Goal: Find specific page/section: Find specific page/section

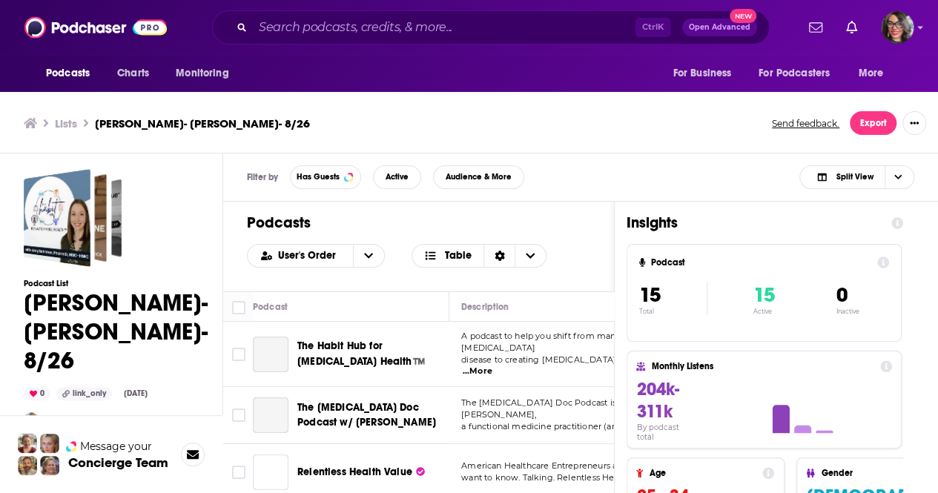
click at [571, 160] on div "Filter by Has Guests Active Audience & More Split View" at bounding box center [580, 178] width 715 height 48
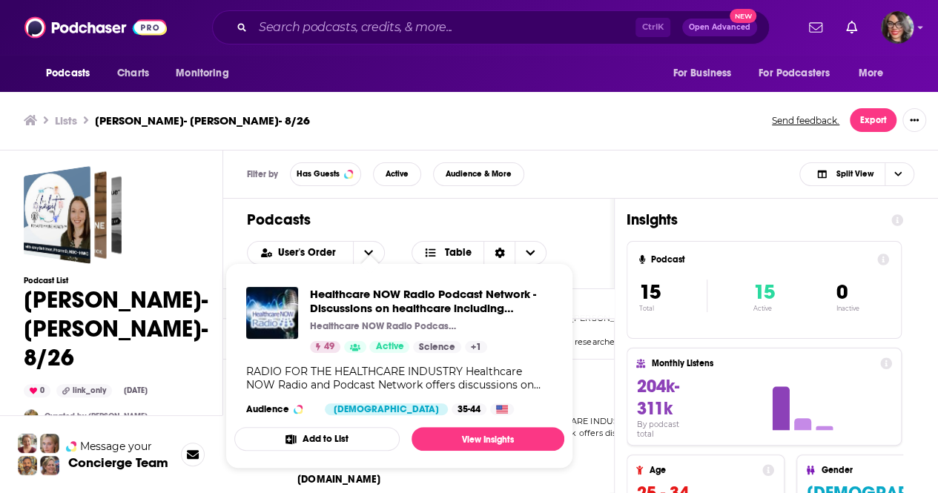
scroll to position [4, 0]
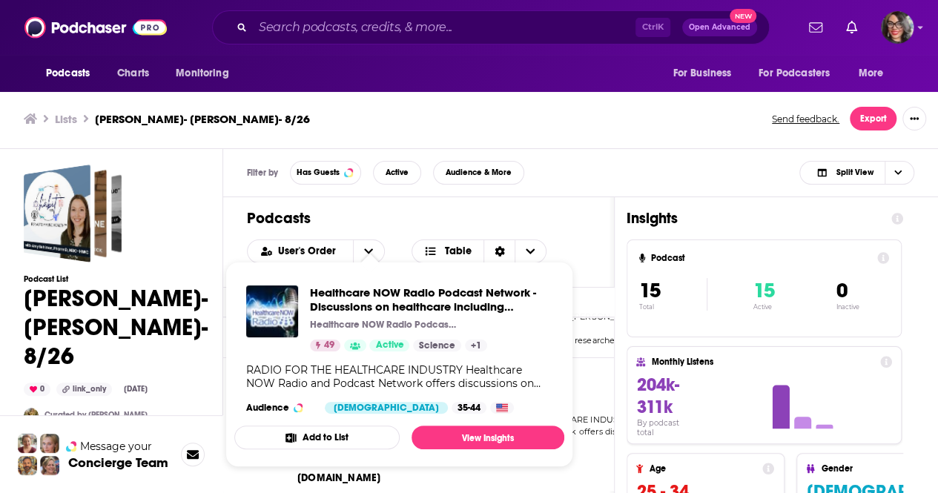
click at [587, 231] on div "Podcasts User's Order Table" at bounding box center [418, 242] width 391 height 90
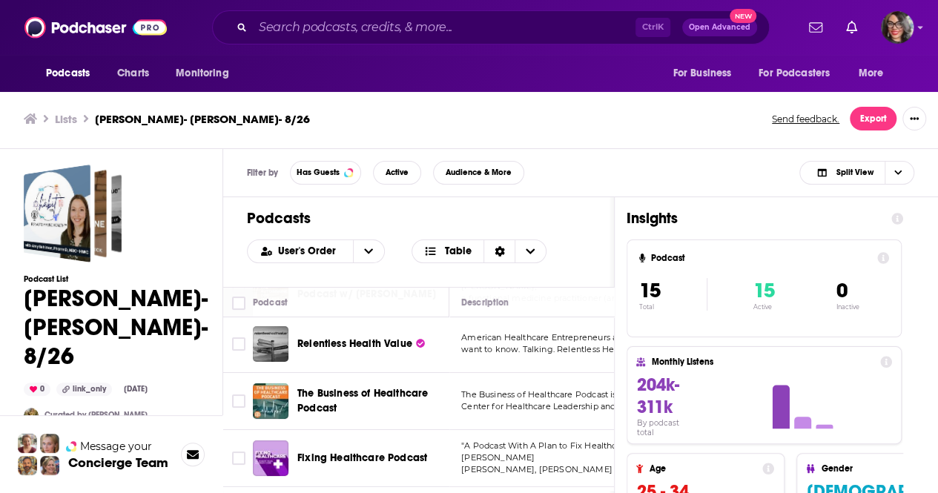
scroll to position [0, 0]
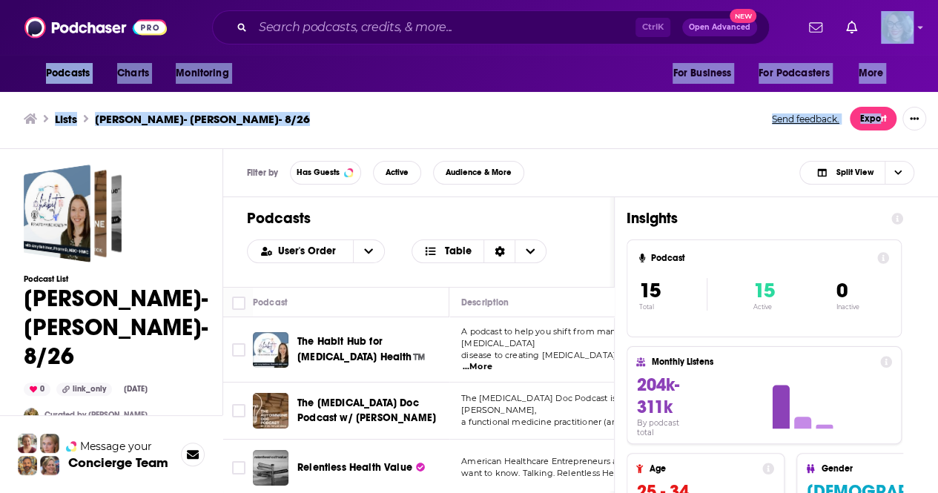
click at [885, 238] on div "Podcasts Charts Monitoring Ctrl K Open Advanced New For Business For Podcasters…" at bounding box center [469, 245] width 938 height 498
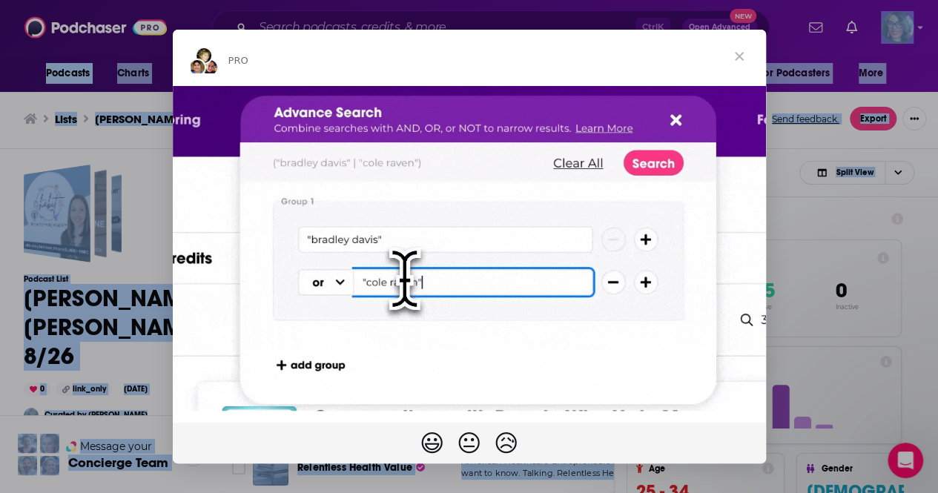
click at [738, 59] on span "Close" at bounding box center [739, 56] width 53 height 53
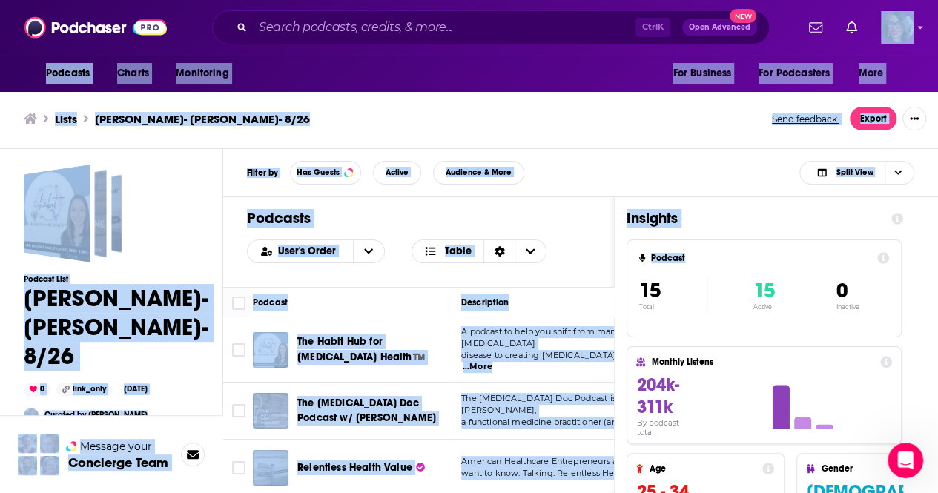
click at [581, 195] on div "Filter by Has Guests Active Audience & More Split View" at bounding box center [580, 173] width 715 height 48
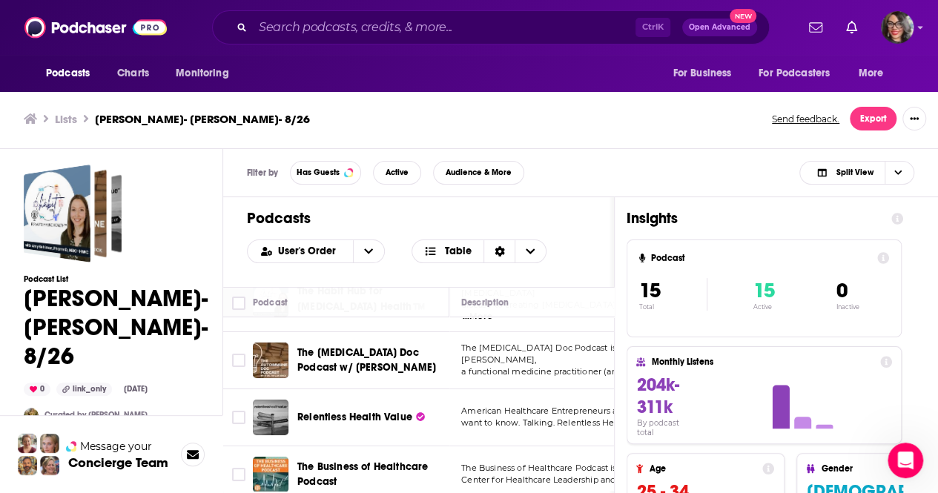
scroll to position [74, 0]
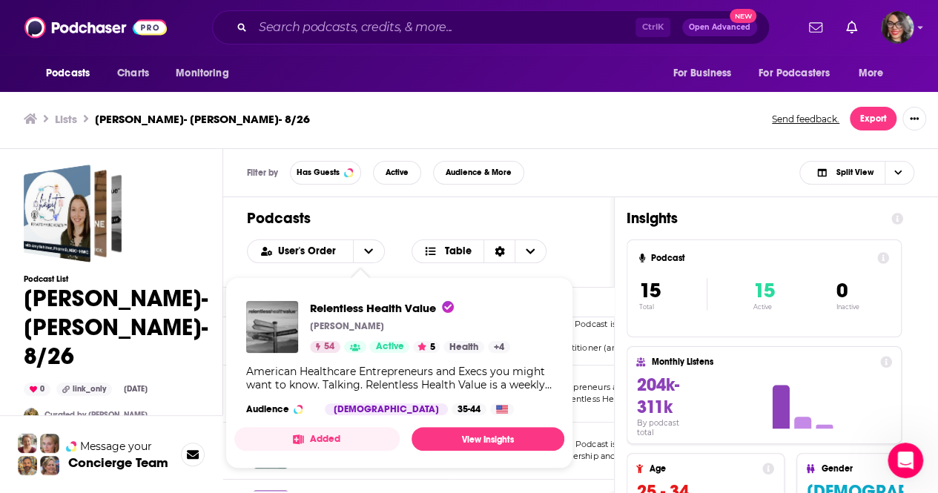
click at [580, 248] on div "User's Order Table" at bounding box center [418, 252] width 343 height 24
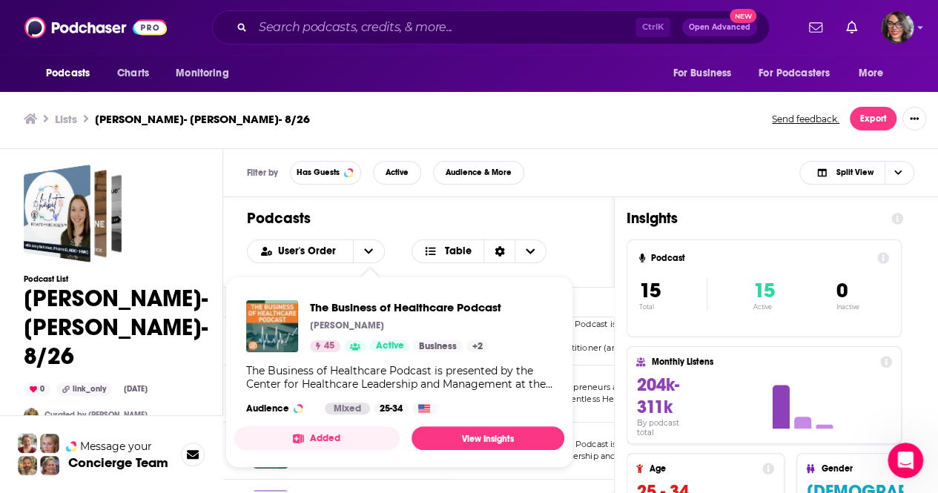
click at [528, 160] on div "Filter by Has Guests Active Audience & More Split View" at bounding box center [580, 173] width 715 height 48
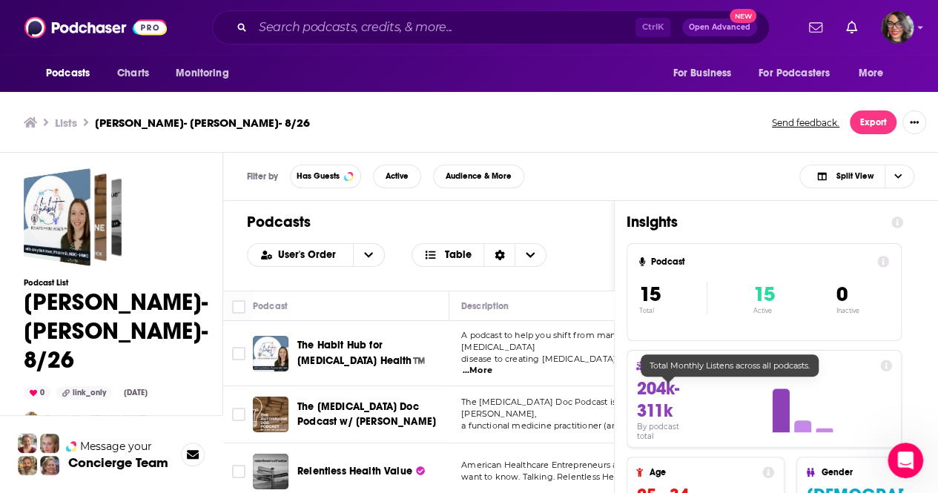
scroll to position [0, 0]
